Goal: Task Accomplishment & Management: Use online tool/utility

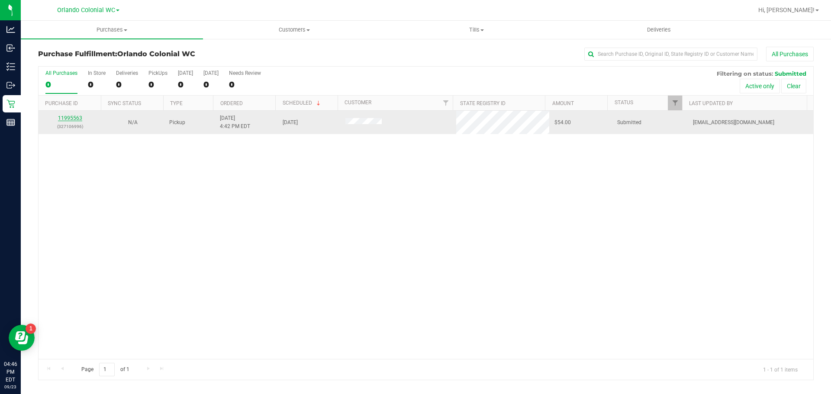
click at [78, 119] on link "11995563" at bounding box center [70, 118] width 24 height 6
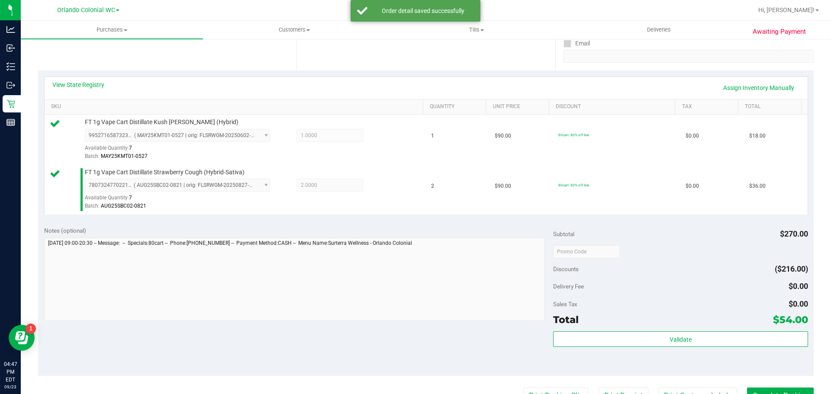
scroll to position [181, 0]
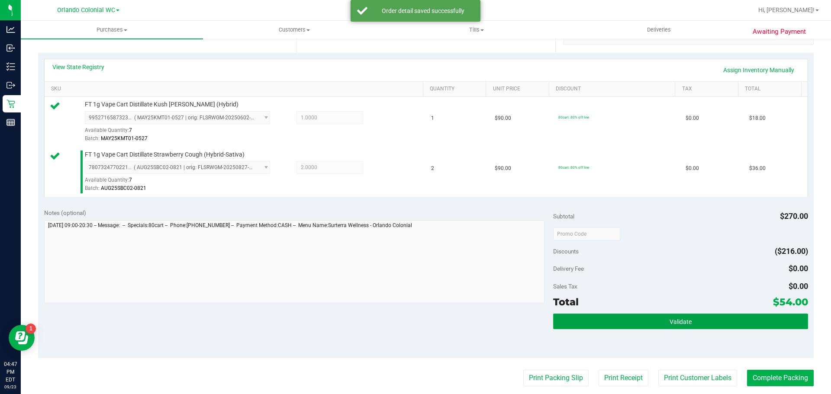
click at [662, 316] on button "Validate" at bounding box center [680, 322] width 255 height 16
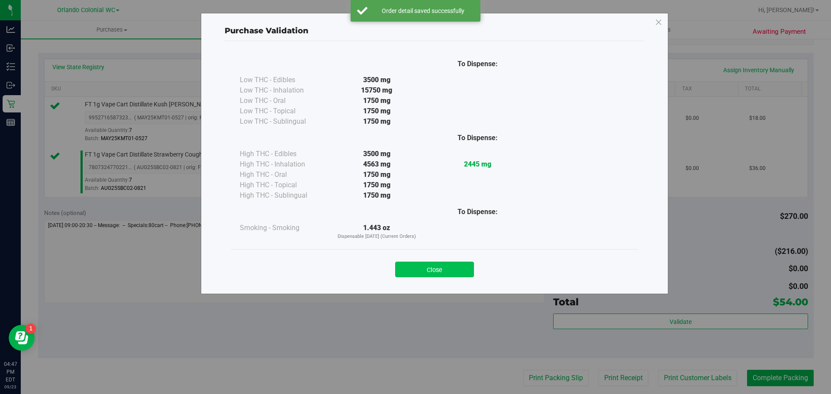
click at [445, 266] on button "Close" at bounding box center [434, 270] width 79 height 16
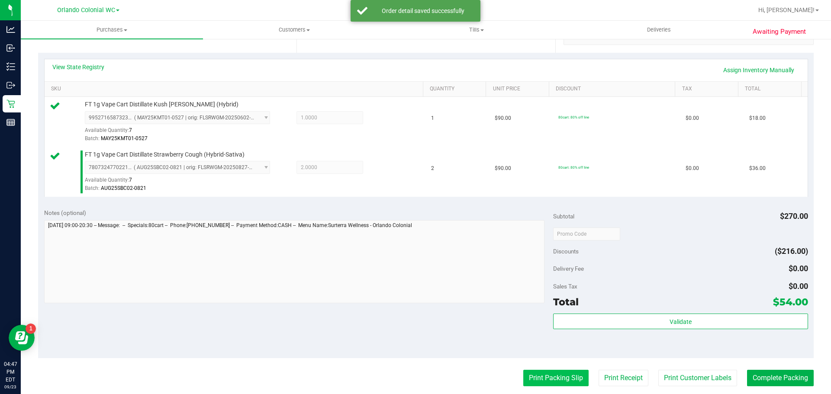
click at [544, 378] on button "Print Packing Slip" at bounding box center [555, 378] width 65 height 16
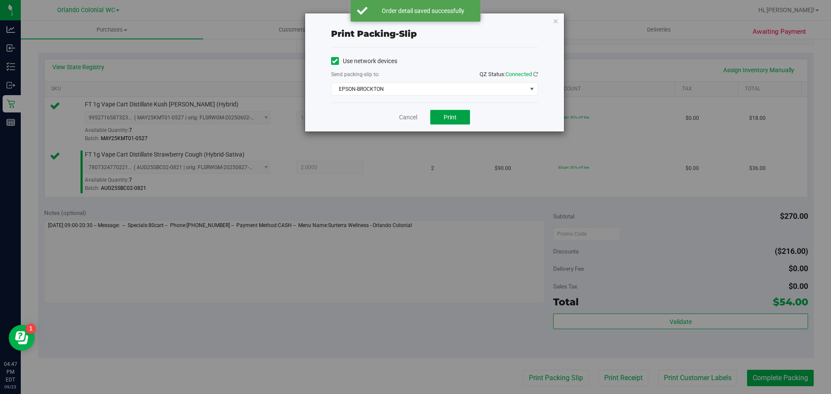
click at [450, 117] on span "Print" at bounding box center [450, 117] width 13 height 7
click at [555, 22] on icon "button" at bounding box center [556, 21] width 6 height 10
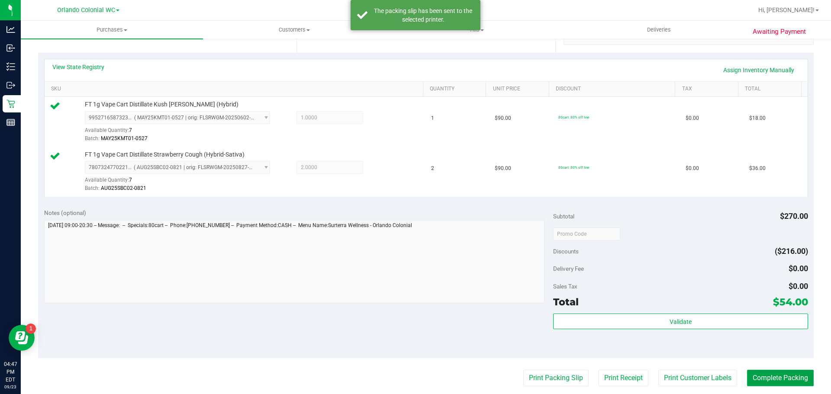
click at [778, 384] on button "Complete Packing" at bounding box center [780, 378] width 67 height 16
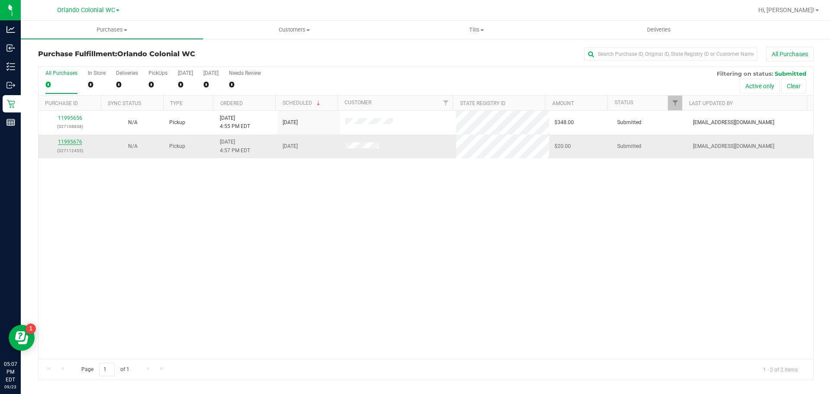
click at [66, 142] on link "11995676" at bounding box center [70, 142] width 24 height 6
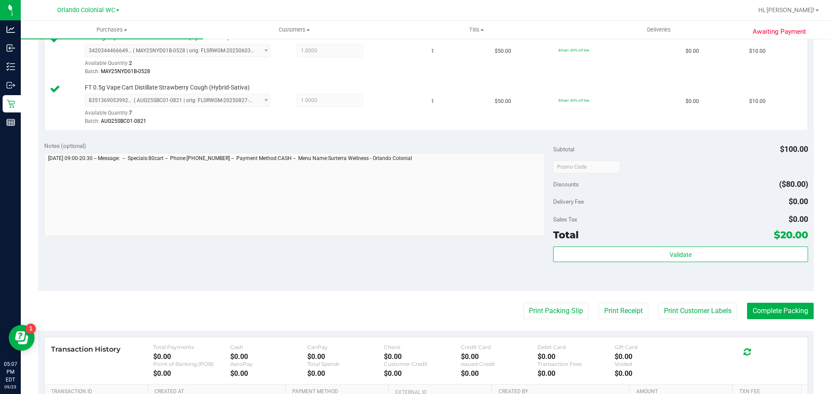
scroll to position [265, 0]
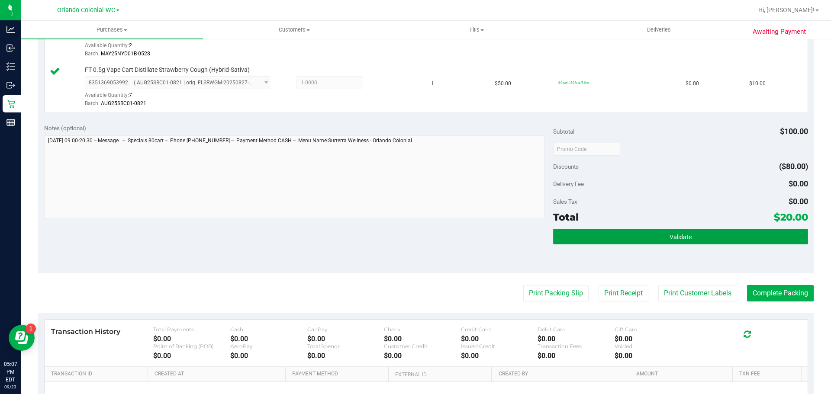
click at [672, 229] on button "Validate" at bounding box center [680, 237] width 255 height 16
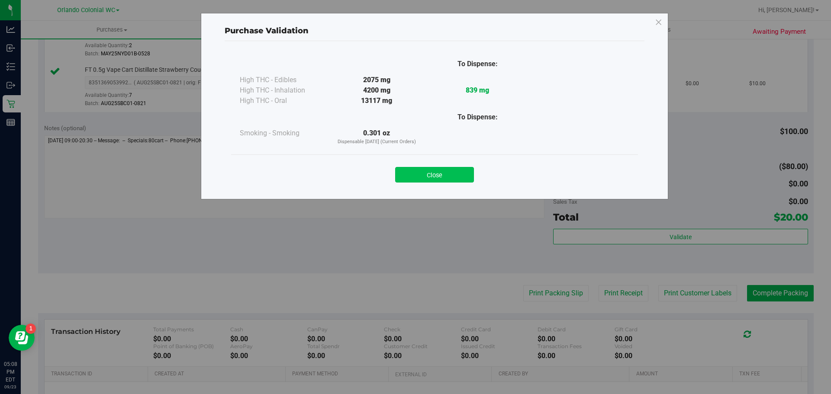
click at [447, 174] on button "Close" at bounding box center [434, 175] width 79 height 16
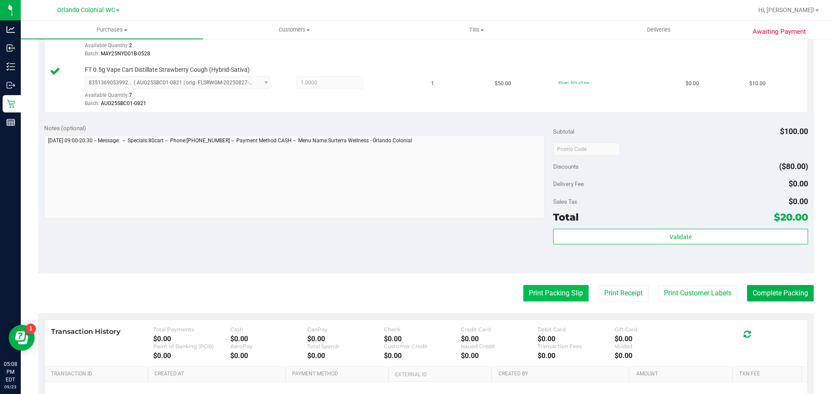
click at [561, 288] on button "Print Packing Slip" at bounding box center [555, 293] width 65 height 16
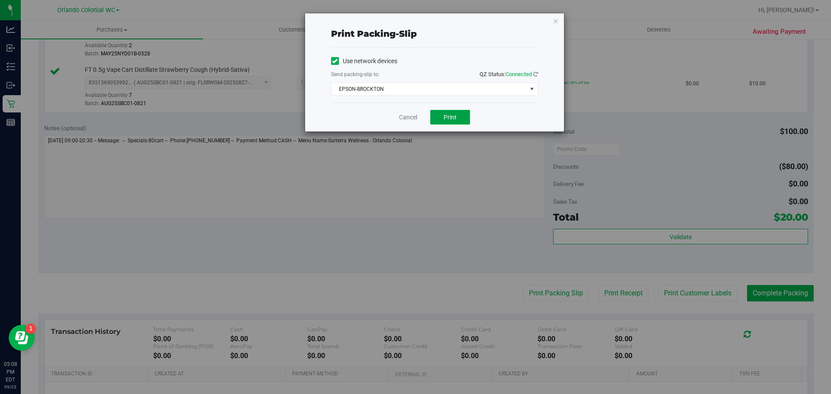
click at [452, 117] on span "Print" at bounding box center [450, 117] width 13 height 7
click at [553, 20] on icon "button" at bounding box center [556, 21] width 6 height 10
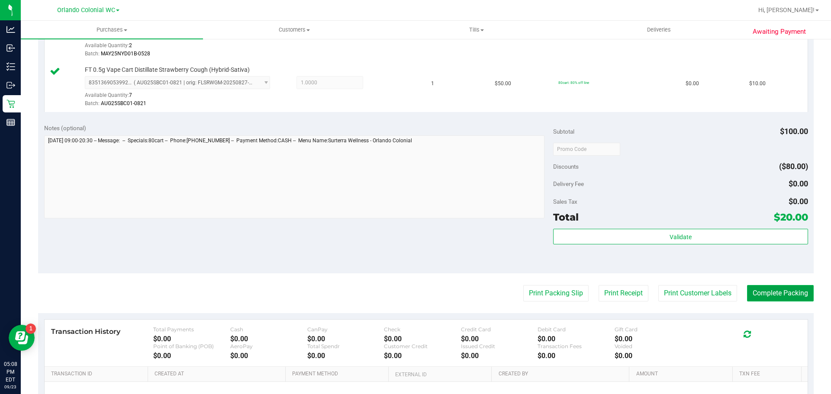
click at [784, 295] on button "Complete Packing" at bounding box center [780, 293] width 67 height 16
